Goal: Navigation & Orientation: Find specific page/section

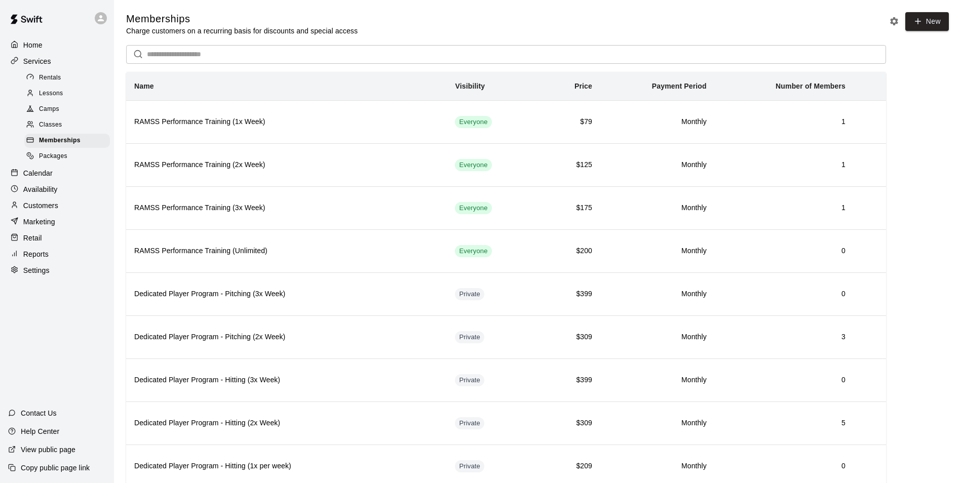
click at [46, 164] on div "Packages" at bounding box center [67, 156] width 86 height 14
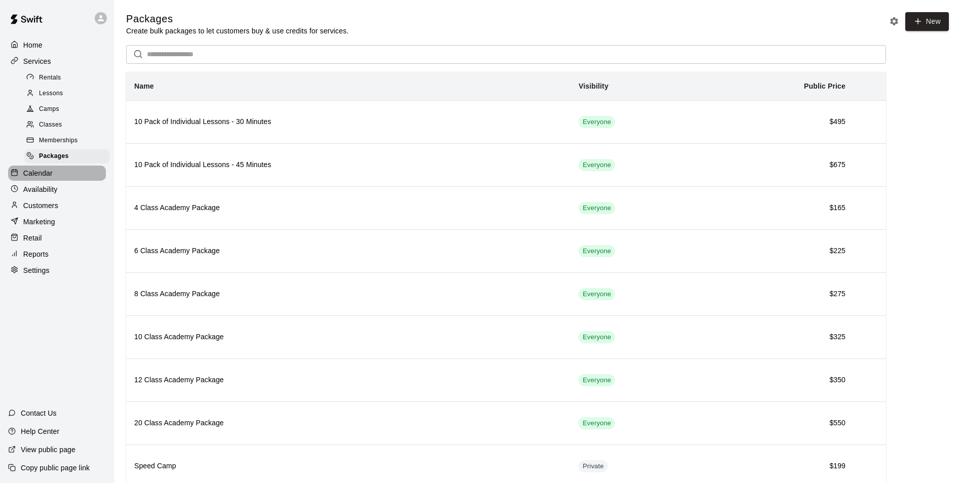
click at [44, 178] on p "Calendar" at bounding box center [37, 173] width 29 height 10
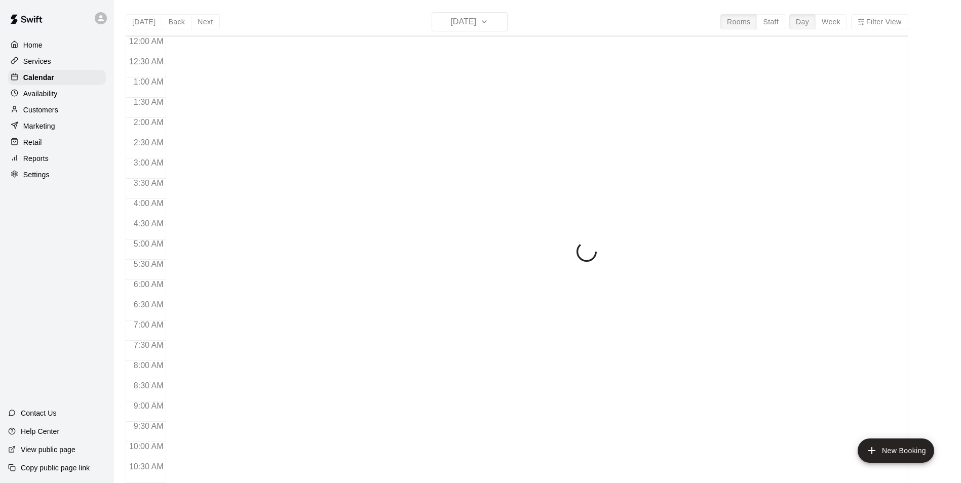
scroll to position [515, 0]
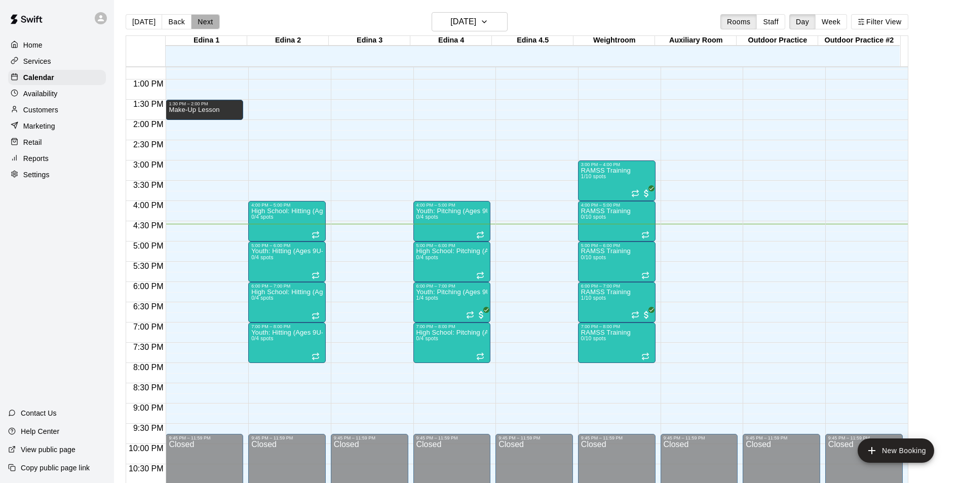
click at [197, 26] on button "Next" at bounding box center [205, 21] width 28 height 15
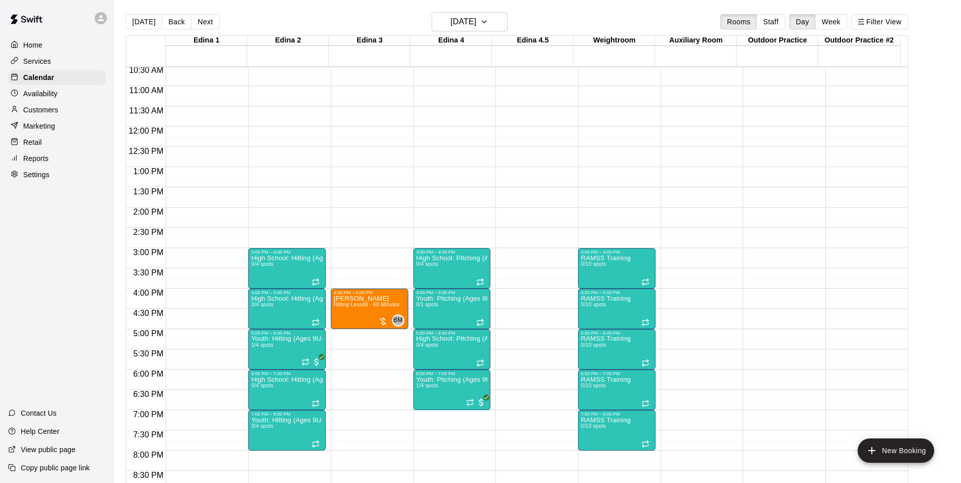
scroll to position [456, 0]
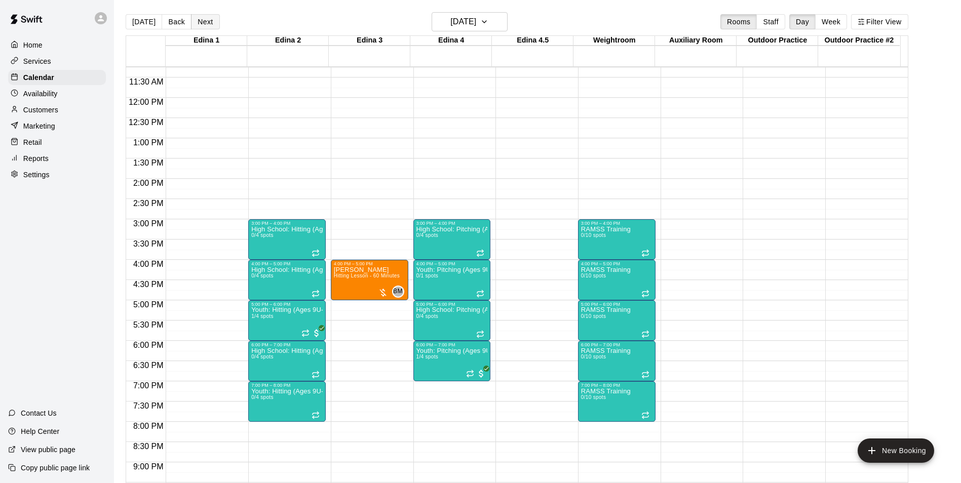
click at [199, 29] on button "Next" at bounding box center [205, 21] width 28 height 15
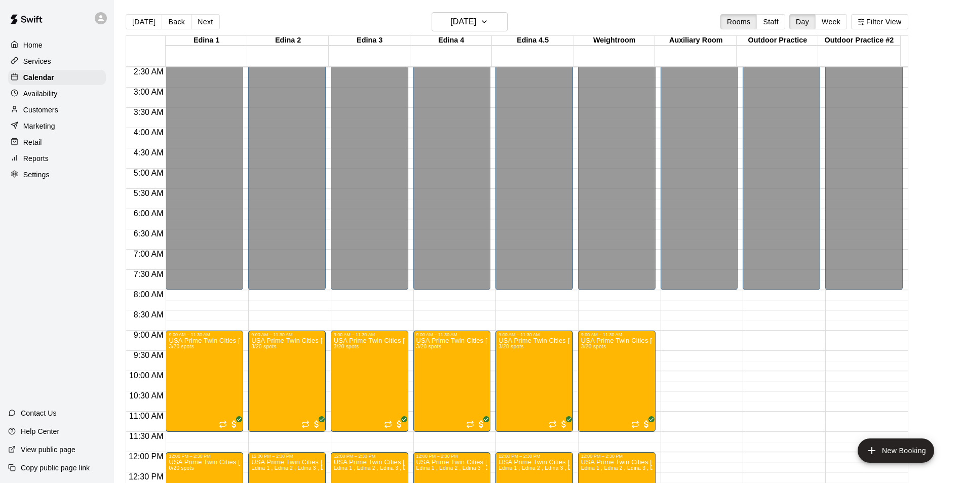
scroll to position [253, 0]
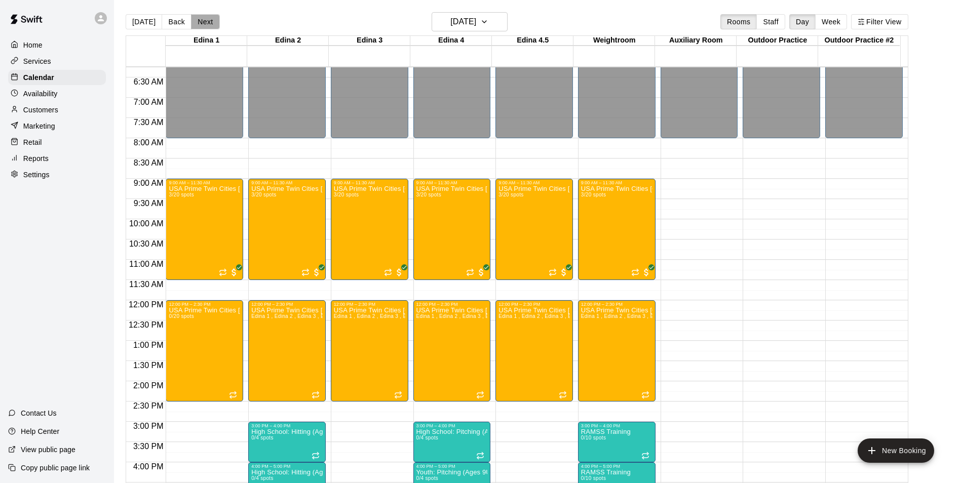
click at [199, 18] on button "Next" at bounding box center [205, 21] width 28 height 15
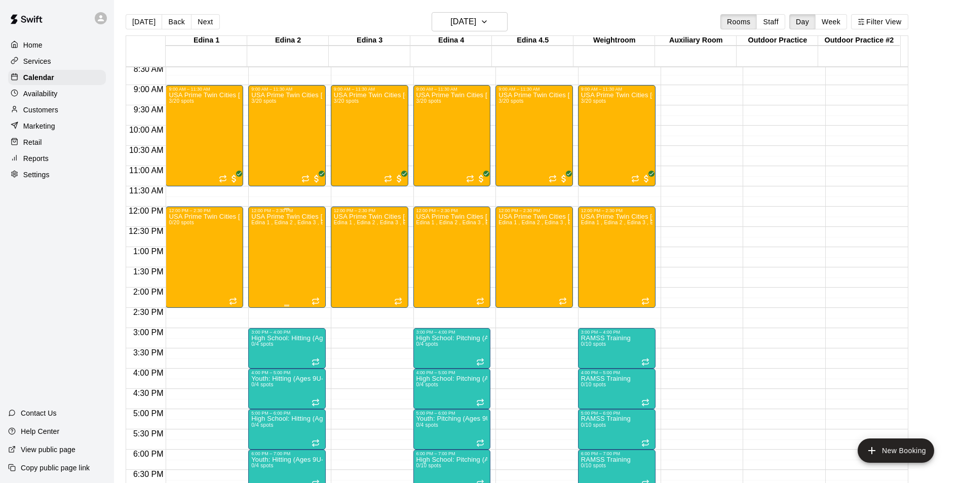
scroll to position [456, 0]
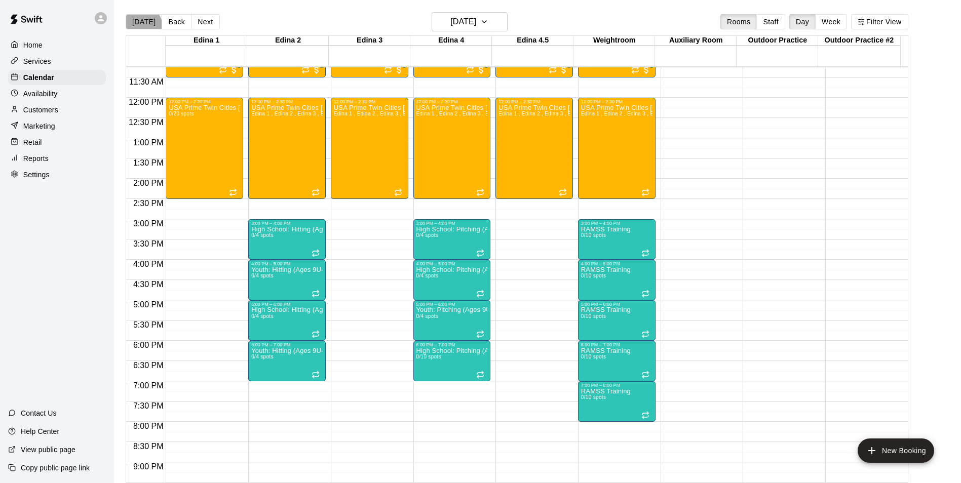
click at [140, 28] on button "[DATE]" at bounding box center [144, 21] width 36 height 15
